Goal: Transaction & Acquisition: Book appointment/travel/reservation

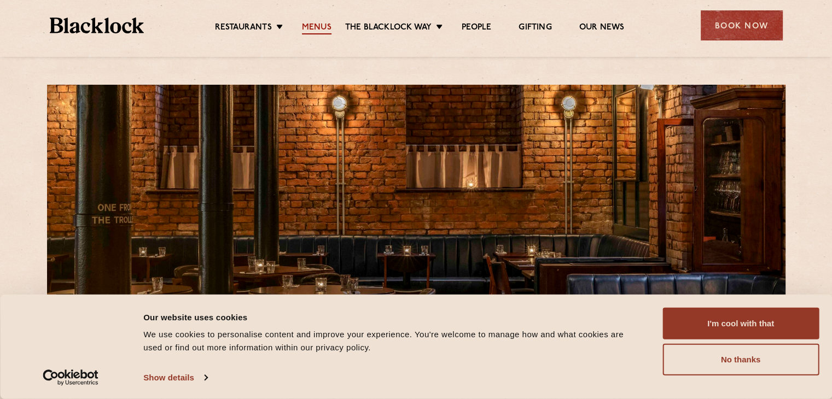
click at [321, 22] on link "Menus" at bounding box center [317, 28] width 30 height 12
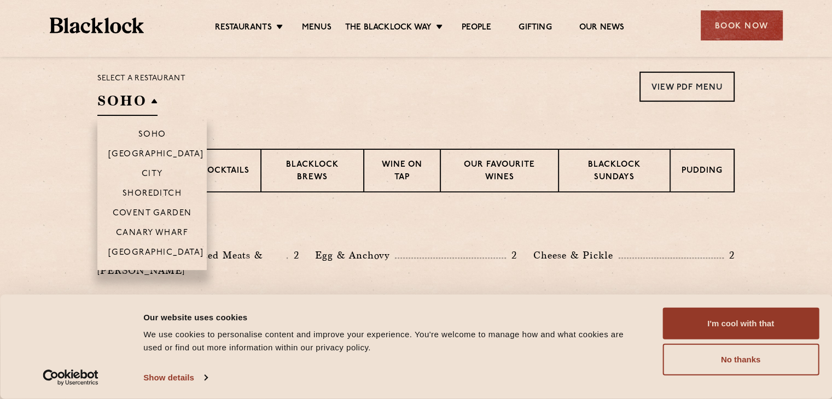
scroll to position [359, 0]
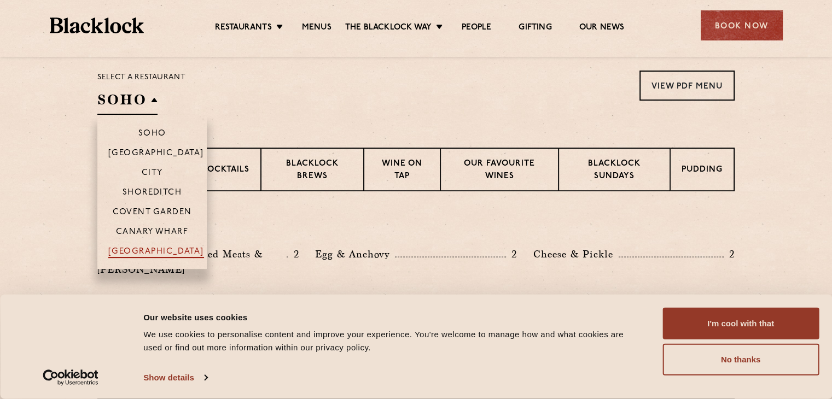
click at [162, 254] on p "[GEOGRAPHIC_DATA]" at bounding box center [156, 252] width 96 height 11
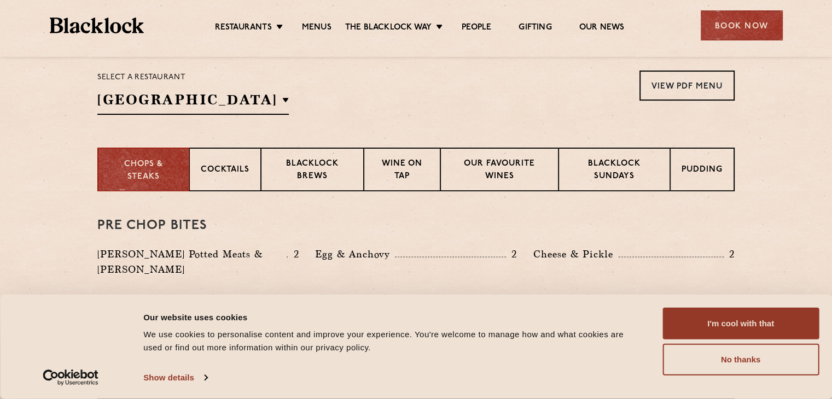
click at [359, 87] on div "Select a restaurant Manchester Soho Birmingham City Shoreditch Covent Garden Ca…" at bounding box center [415, 93] width 637 height 44
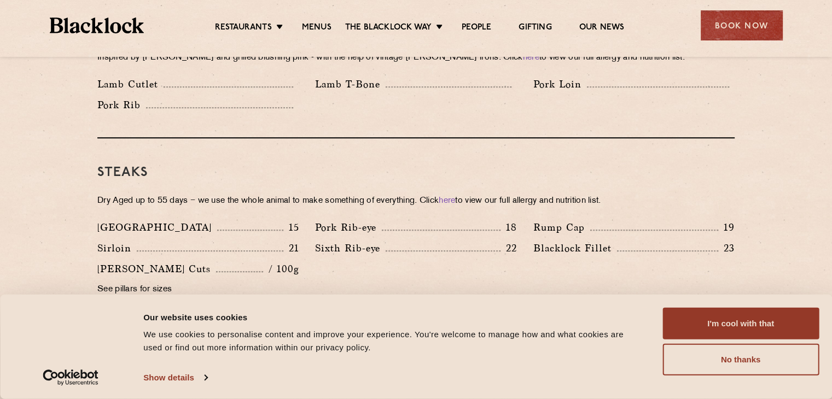
scroll to position [956, 0]
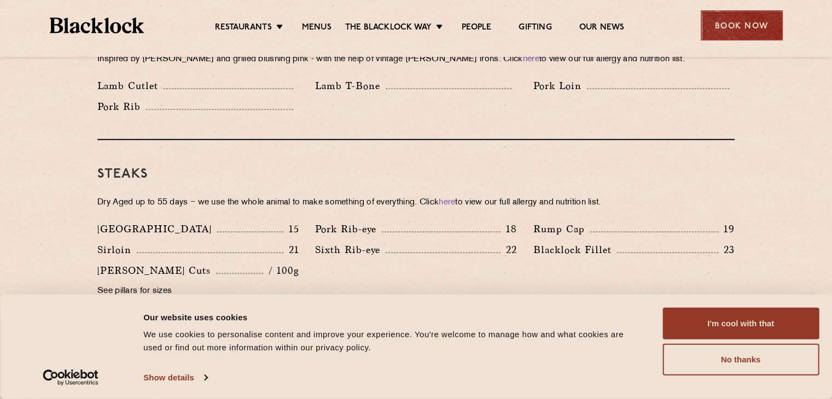
click at [747, 38] on div "Book Now" at bounding box center [742, 25] width 82 height 30
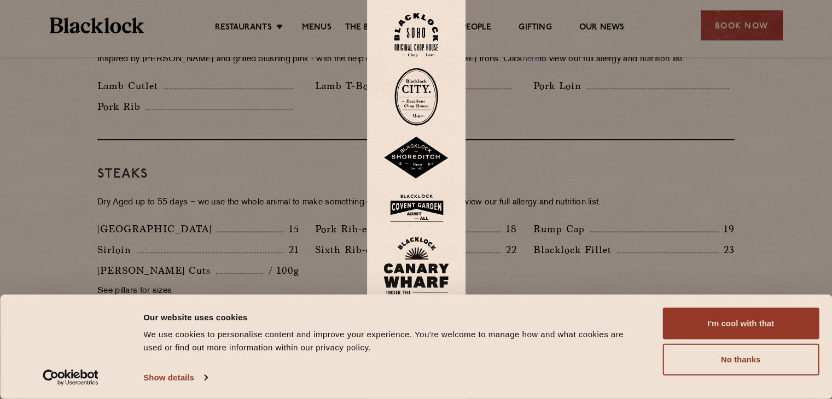
scroll to position [969, 0]
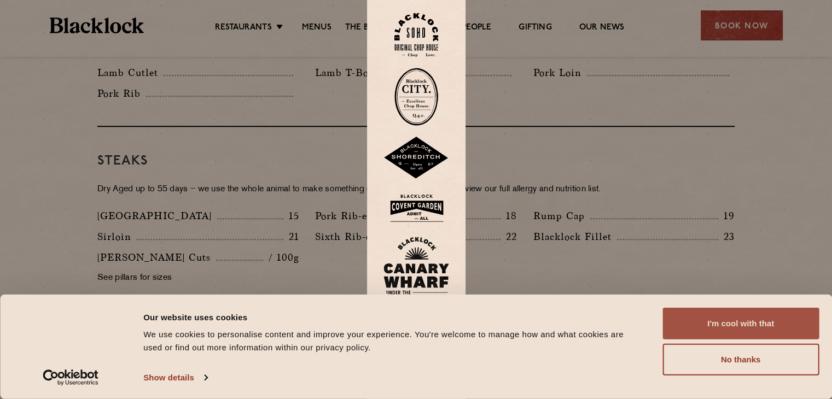
click at [759, 331] on button "I'm cool with that" at bounding box center [741, 324] width 156 height 32
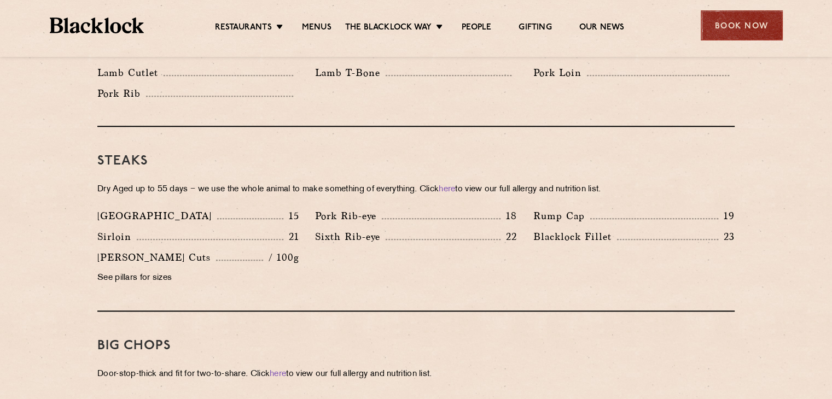
click at [734, 31] on div "Book Now" at bounding box center [742, 25] width 82 height 30
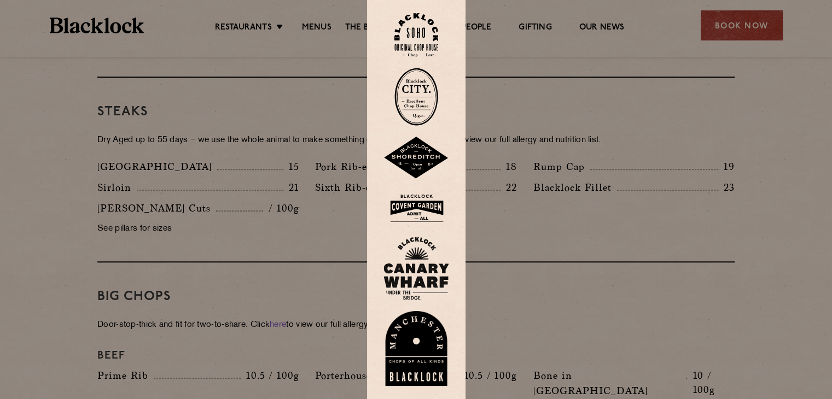
scroll to position [1019, 0]
click at [410, 348] on img at bounding box center [416, 348] width 66 height 75
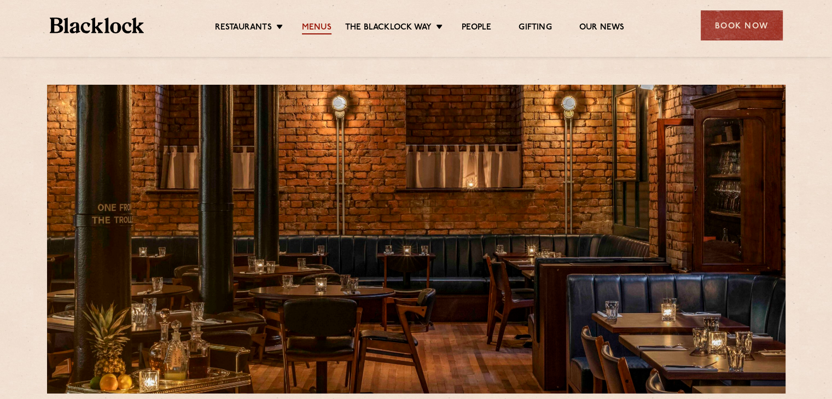
click at [315, 31] on link "Menus" at bounding box center [317, 28] width 30 height 12
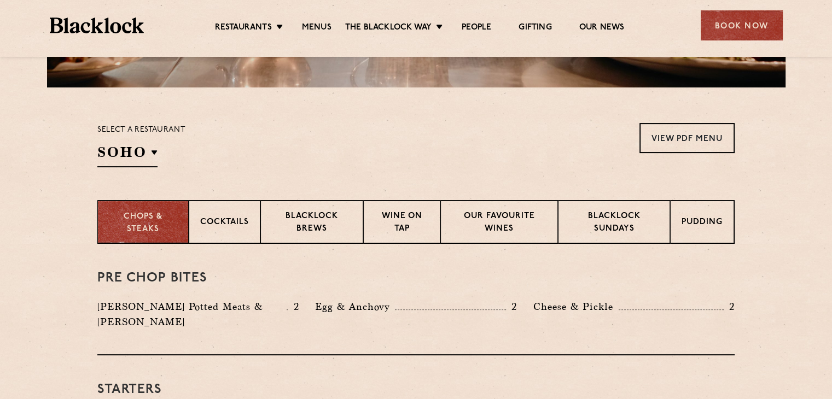
scroll to position [306, 0]
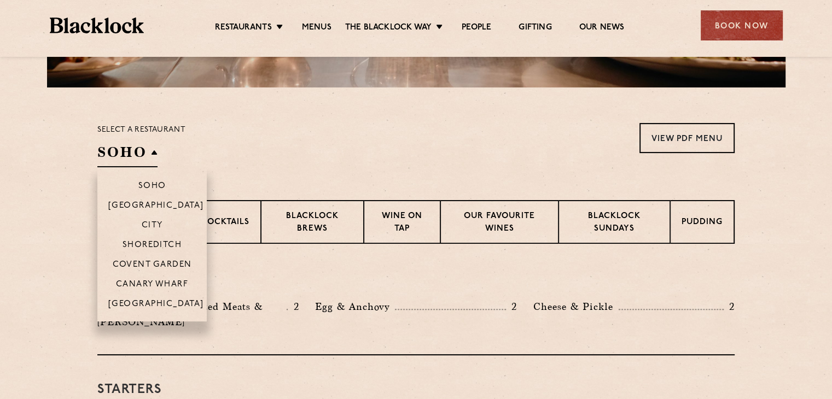
click at [127, 162] on h2 "SOHO" at bounding box center [127, 155] width 60 height 25
click at [168, 307] on p "[GEOGRAPHIC_DATA]" at bounding box center [156, 305] width 96 height 11
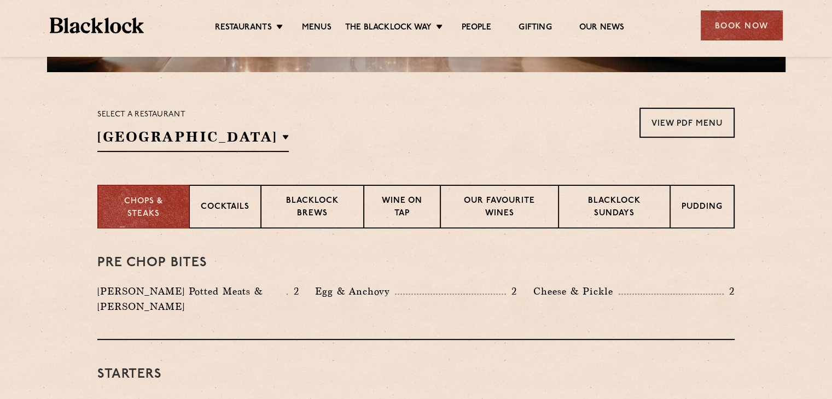
scroll to position [304, 0]
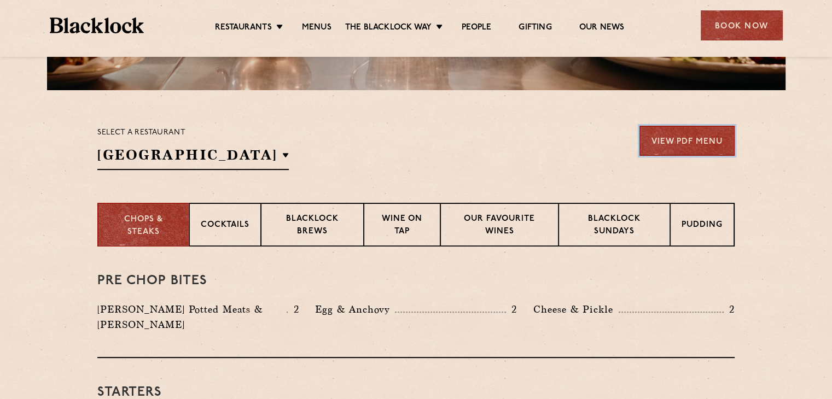
click at [691, 153] on link "View PDF Menu" at bounding box center [687, 141] width 95 height 30
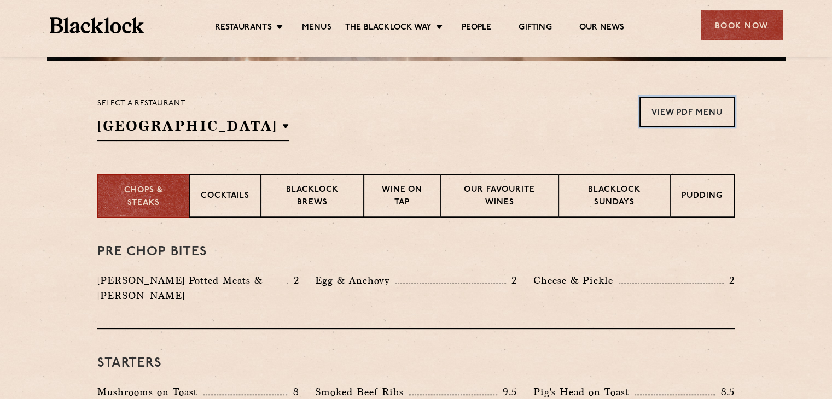
scroll to position [336, 0]
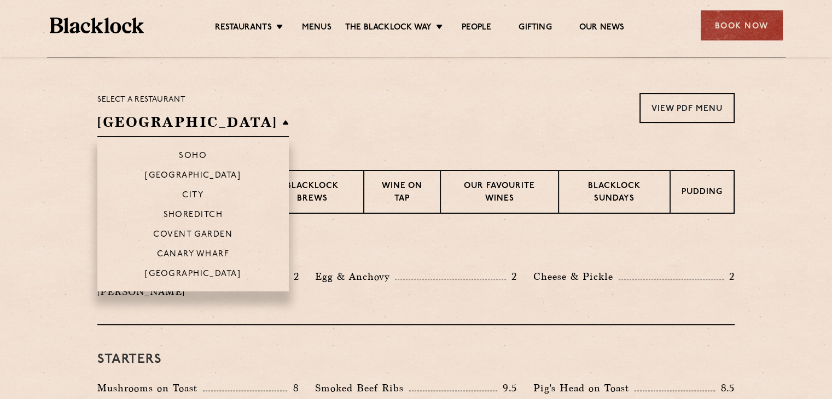
click at [184, 118] on h2 "[GEOGRAPHIC_DATA]" at bounding box center [192, 125] width 191 height 25
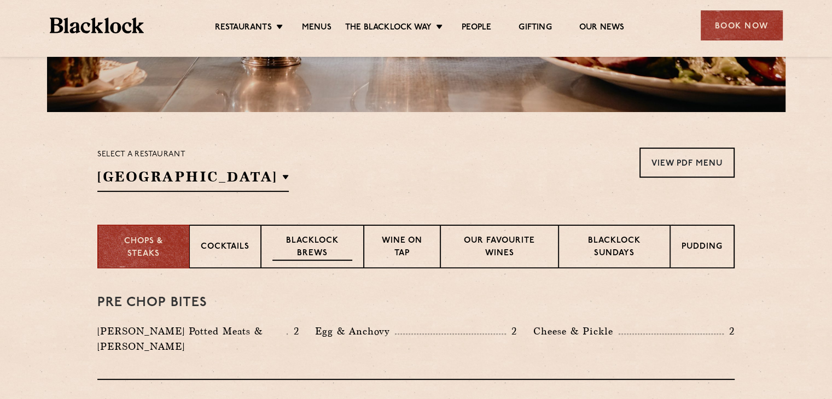
scroll to position [18, 0]
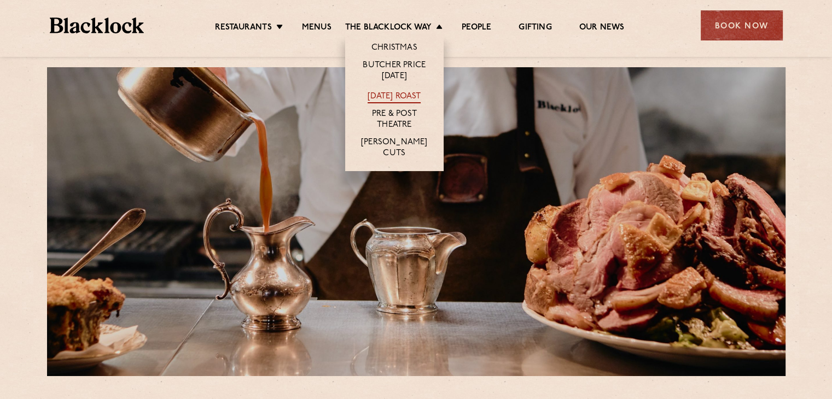
click at [409, 95] on link "[DATE] Roast" at bounding box center [394, 97] width 53 height 12
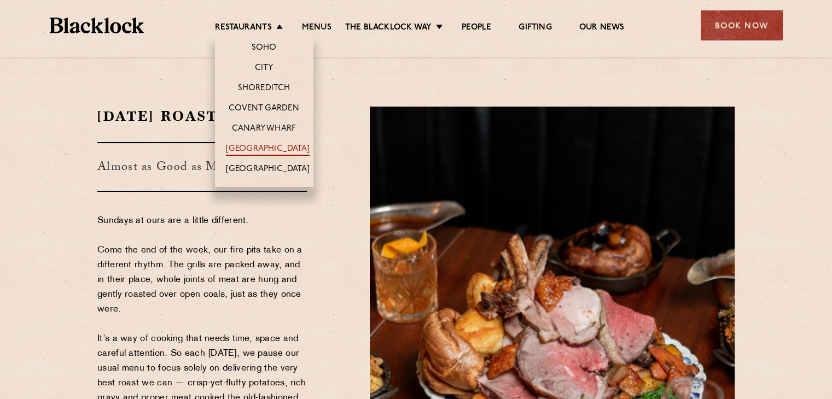
click at [278, 149] on link "[GEOGRAPHIC_DATA]" at bounding box center [268, 150] width 84 height 12
